Goal: Information Seeking & Learning: Learn about a topic

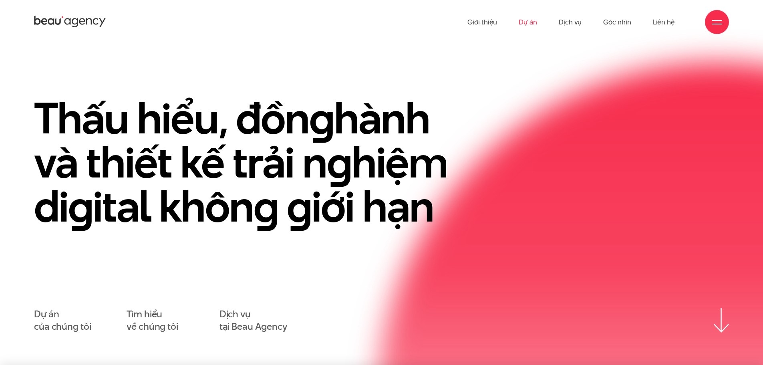
click at [529, 25] on link "Dự án" at bounding box center [528, 22] width 18 height 44
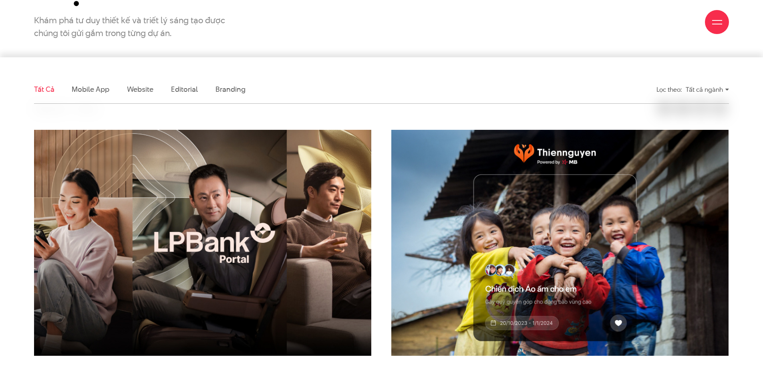
scroll to position [240, 0]
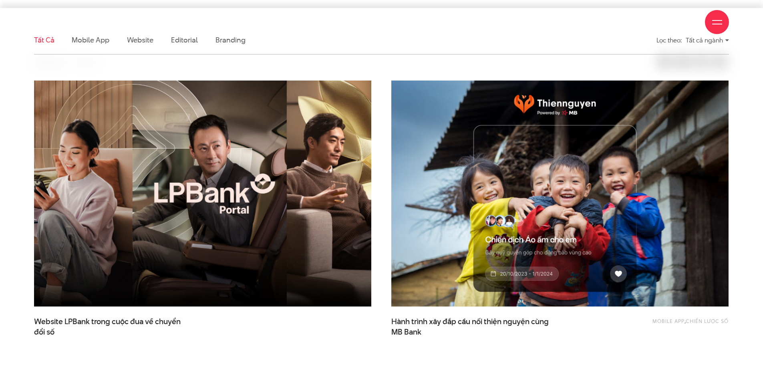
click at [238, 152] on img at bounding box center [202, 193] width 371 height 249
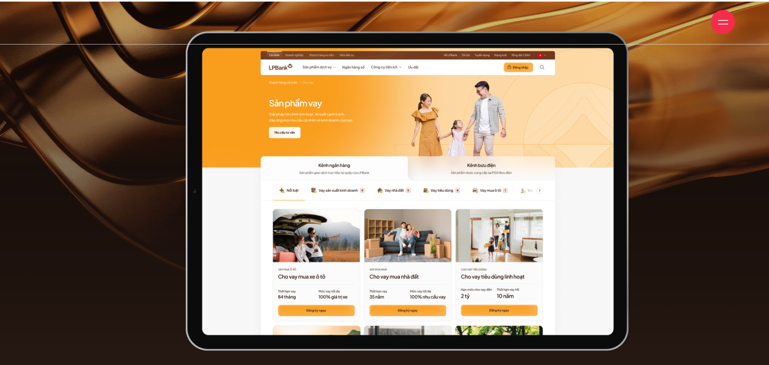
click at [142, 89] on div at bounding box center [384, 183] width 676 height 319
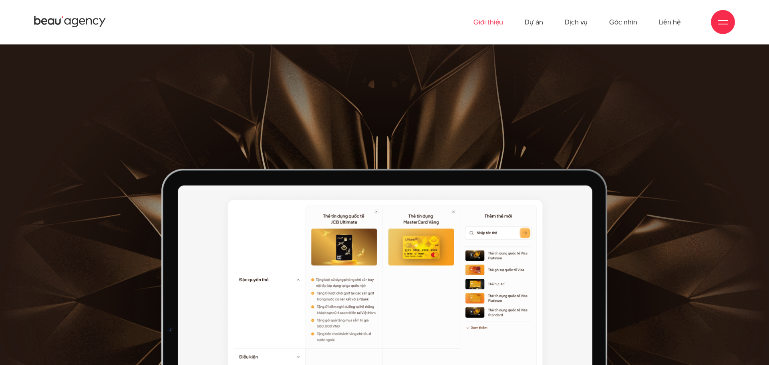
click at [499, 23] on link "Giới thiệu" at bounding box center [488, 22] width 30 height 44
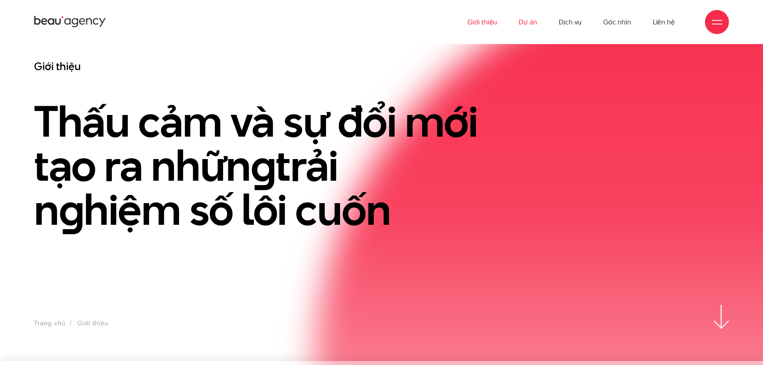
click at [530, 23] on link "Dự án" at bounding box center [528, 22] width 18 height 44
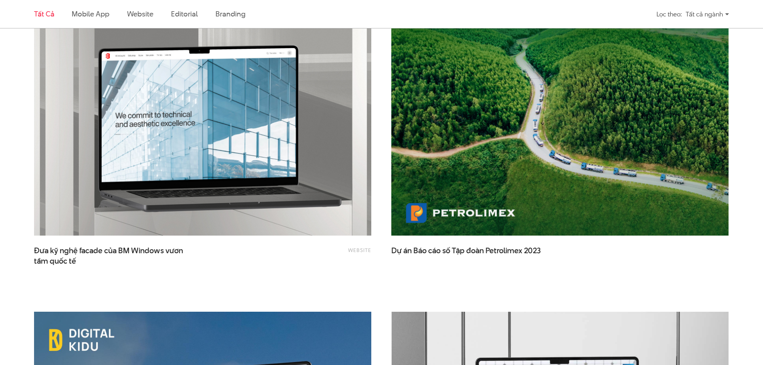
scroll to position [1522, 0]
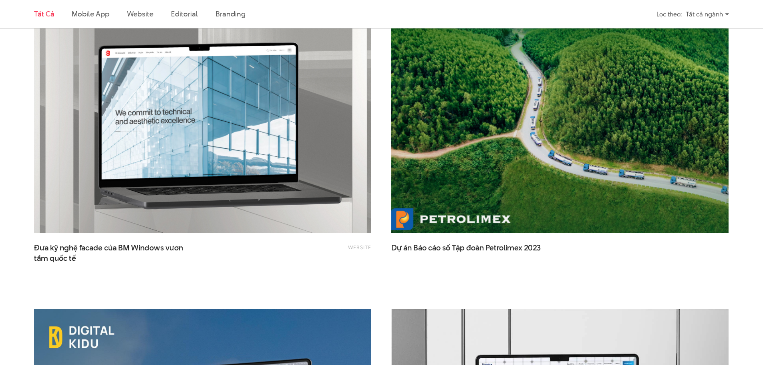
click at [597, 138] on img at bounding box center [559, 120] width 371 height 249
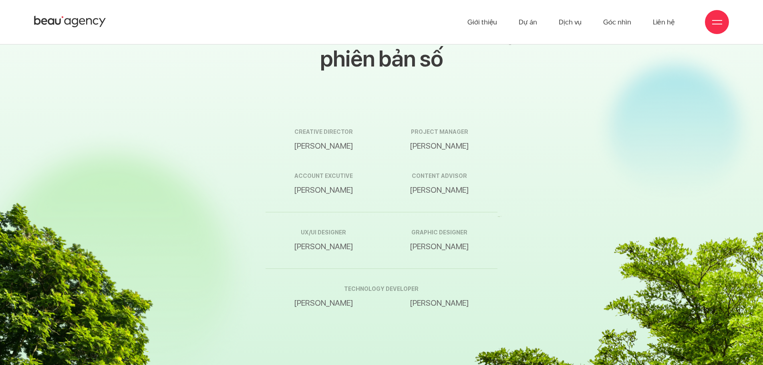
scroll to position [13309, 0]
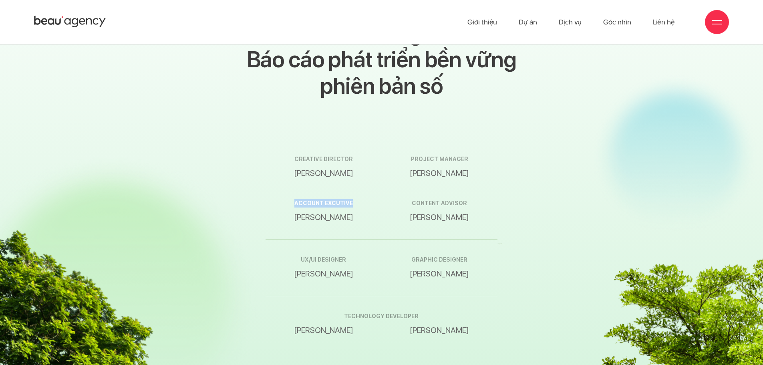
drag, startPoint x: 291, startPoint y: 183, endPoint x: 356, endPoint y: 186, distance: 64.9
click at [355, 199] on span "Account excutive" at bounding box center [323, 203] width 116 height 8
click at [348, 211] on p "Bùi Thị Hoà" at bounding box center [323, 217] width 116 height 12
drag, startPoint x: 347, startPoint y: 195, endPoint x: 322, endPoint y: 192, distance: 25.4
click at [291, 211] on p "Bùi Thị Hoà" at bounding box center [323, 217] width 116 height 12
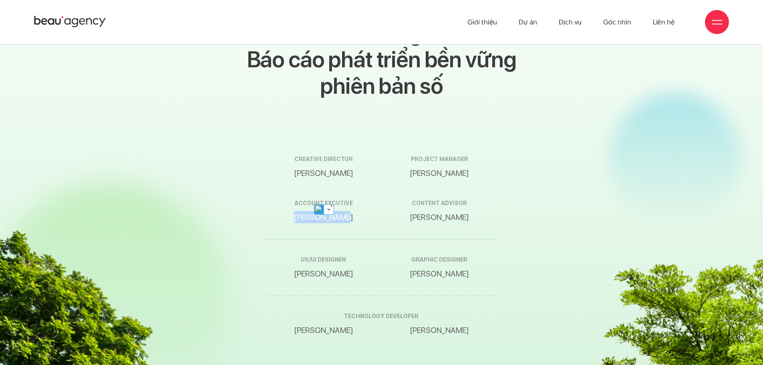
drag, startPoint x: 336, startPoint y: 190, endPoint x: 340, endPoint y: 193, distance: 4.9
click at [336, 211] on p "Bùi Thị Hoà" at bounding box center [323, 217] width 116 height 12
click at [339, 211] on p "Bùi Thị Hoà" at bounding box center [323, 217] width 116 height 12
drag, startPoint x: 282, startPoint y: 194, endPoint x: 426, endPoint y: 205, distance: 144.5
click at [429, 203] on div "Creative director Phạm Hoàng Hà project manager Nguyễn Huy Long Account excutiv…" at bounding box center [380, 189] width 231 height 100
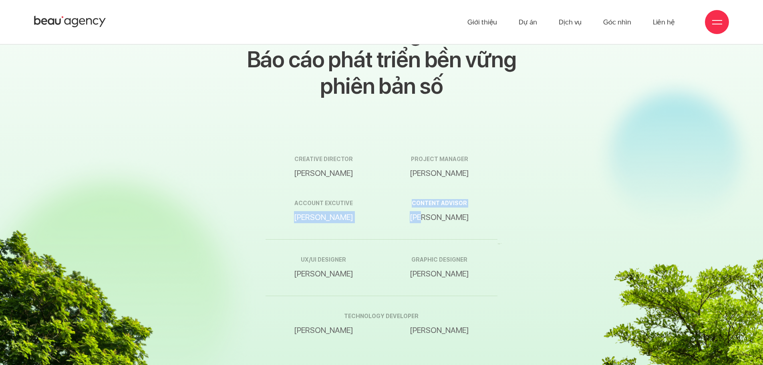
click at [347, 211] on p "Bùi Thị Hoà" at bounding box center [323, 217] width 116 height 12
drag, startPoint x: 417, startPoint y: 293, endPoint x: 348, endPoint y: 291, distance: 69.7
click at [348, 312] on span "technology developer" at bounding box center [380, 316] width 231 height 8
click at [444, 99] on div "Tập đoàn Petrolimex Báo cáo thường niên và Báo cáo phát triển bền vững phiên bả…" at bounding box center [380, 225] width 231 height 447
drag, startPoint x: 322, startPoint y: 308, endPoint x: 488, endPoint y: 322, distance: 166.8
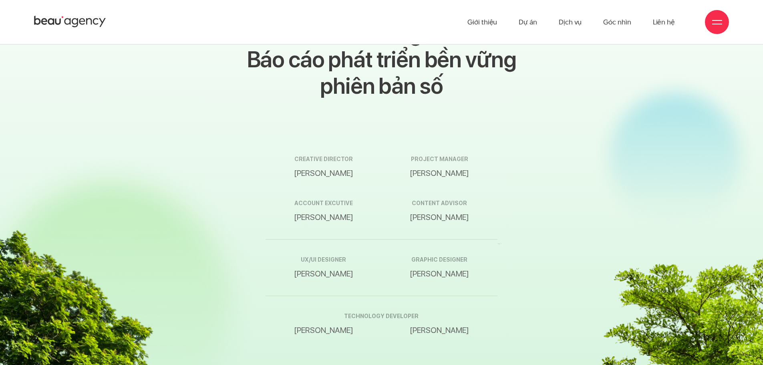
click at [505, 327] on div "Tập đoàn Petrolimex Báo cáo thường niên và Báo cáo phát triển bền vững phiên bả…" at bounding box center [381, 225] width 719 height 447
click at [482, 318] on div "technology developer Nguyễn Quốc Khánh Trần Đại Đăng Khoa" at bounding box center [380, 324] width 231 height 44
drag, startPoint x: 494, startPoint y: 312, endPoint x: 263, endPoint y: 298, distance: 230.7
click at [263, 298] on div "Tập đoàn Petrolimex Báo cáo thường niên và Báo cáo phát triển bền vững phiên bả…" at bounding box center [380, 225] width 239 height 447
click at [558, 289] on div "Tập đoàn Petrolimex Báo cáo thường niên và Báo cáo phát triển bền vững phiên bả…" at bounding box center [381, 225] width 719 height 447
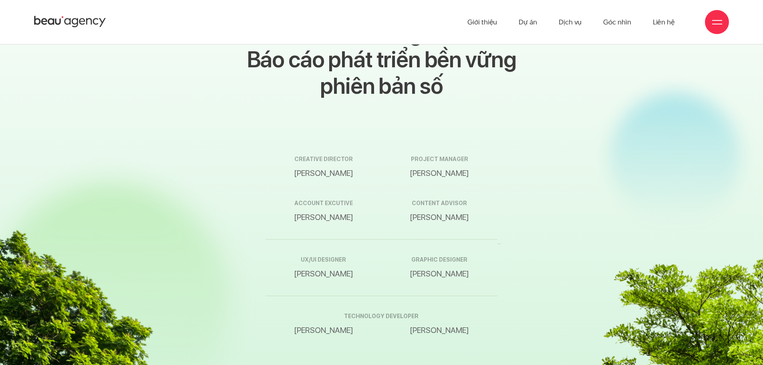
click at [459, 302] on div "technology developer Nguyễn Quốc Khánh Trần Đại Đăng Khoa" at bounding box center [380, 324] width 231 height 44
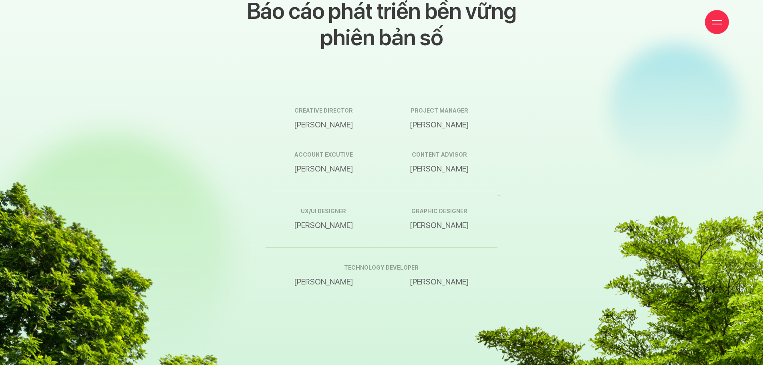
scroll to position [13406, 0]
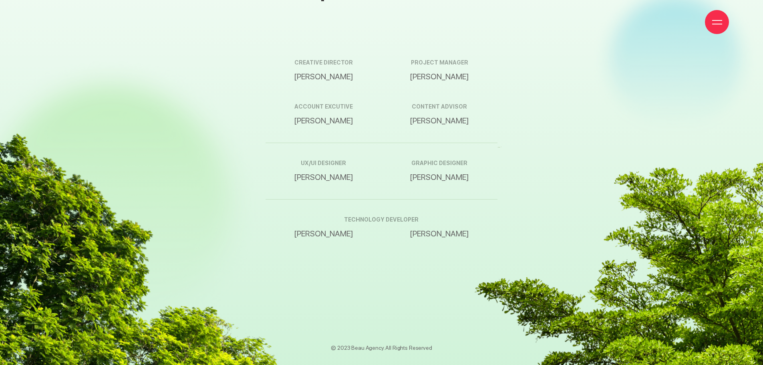
drag, startPoint x: 289, startPoint y: 213, endPoint x: 490, endPoint y: 219, distance: 200.7
click at [490, 219] on div "technology developer Nguyễn Quốc Khánh Trần Đại Đăng Khoa" at bounding box center [380, 227] width 231 height 44
click at [488, 227] on p "Trần Đại Đăng Khoa" at bounding box center [439, 233] width 116 height 12
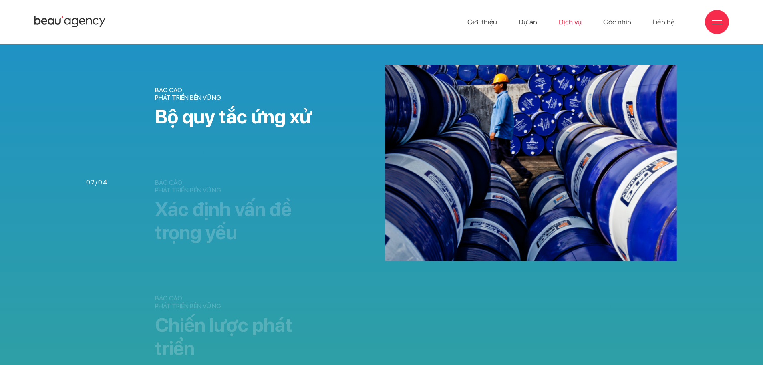
scroll to position [1191, 0]
